Goal: Navigation & Orientation: Understand site structure

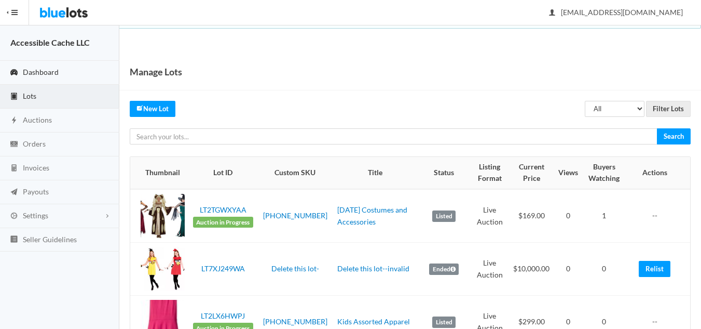
click at [52, 69] on span "Dashboard" at bounding box center [41, 71] width 36 height 9
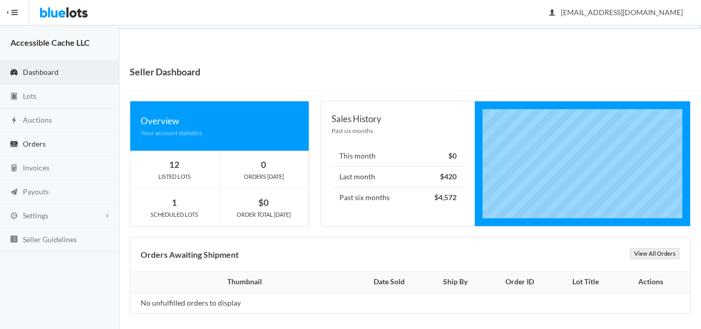
click at [41, 143] on span "Orders" at bounding box center [34, 143] width 23 height 9
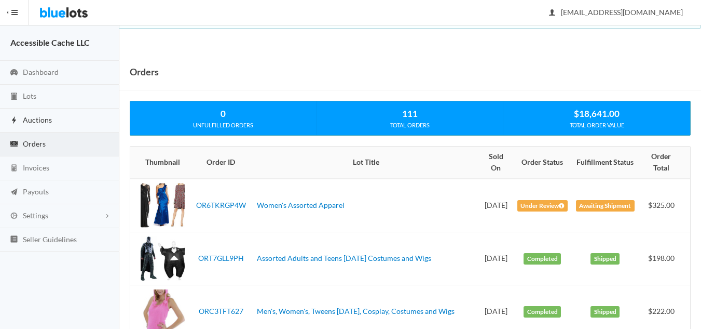
click at [33, 119] on span "Auctions" at bounding box center [37, 119] width 29 height 9
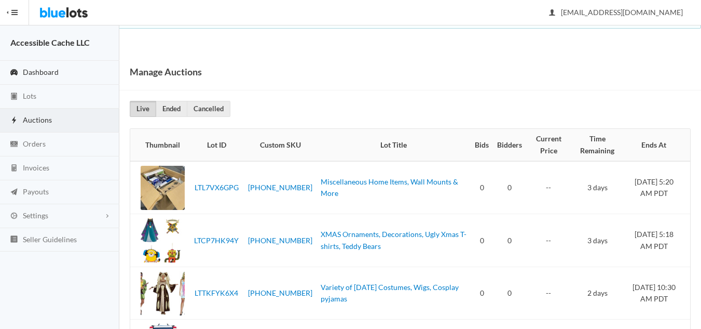
click at [51, 74] on span "Dashboard" at bounding box center [41, 71] width 36 height 9
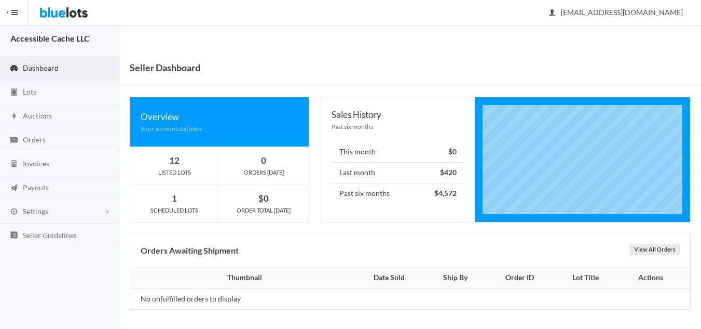
scroll to position [6, 0]
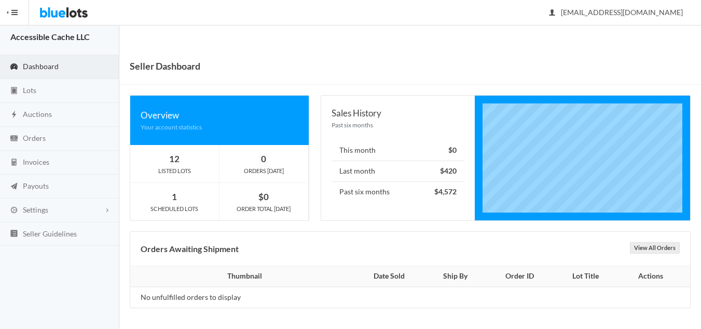
click at [48, 68] on span "Dashboard" at bounding box center [41, 66] width 36 height 9
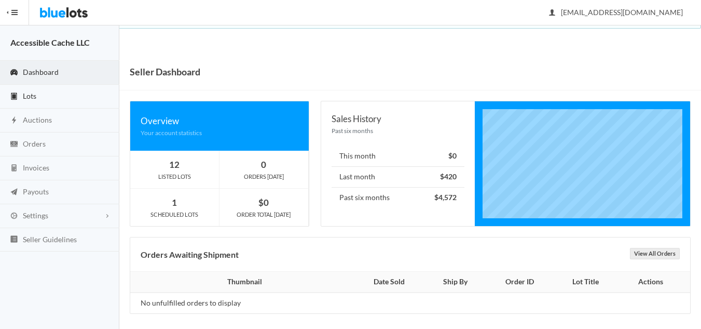
drag, startPoint x: 24, startPoint y: 96, endPoint x: 30, endPoint y: 95, distance: 5.8
click at [24, 96] on span "Lots" at bounding box center [29, 95] width 13 height 9
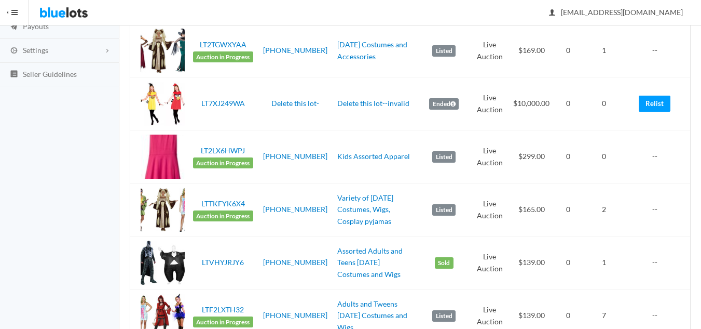
scroll to position [30, 0]
